Goal: Find contact information: Find contact information

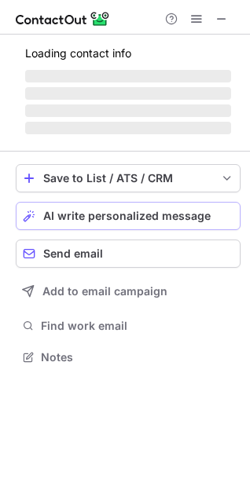
scroll to position [342, 250]
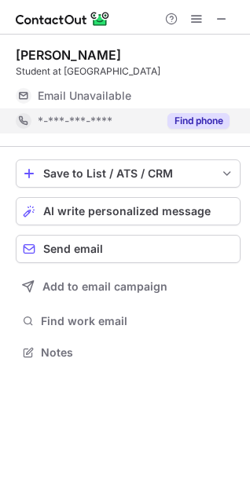
click at [180, 121] on button "Find phone" at bounding box center [198, 121] width 62 height 16
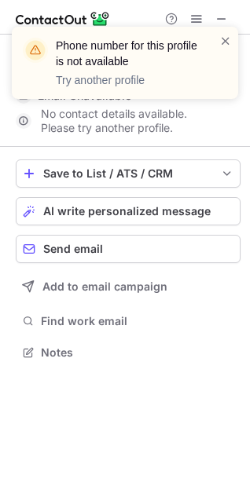
click at [216, 40] on div "Phone number for this profile is not available Try another profile" at bounding box center [118, 63] width 201 height 60
click at [222, 40] on span at bounding box center [225, 41] width 13 height 16
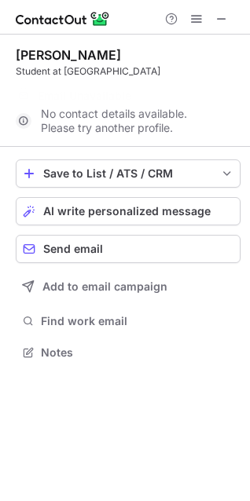
scroll to position [317, 250]
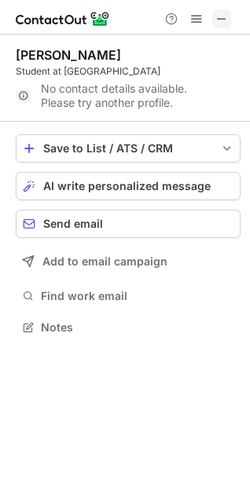
click at [217, 19] on span at bounding box center [221, 19] width 13 height 13
